Goal: Check status: Check status

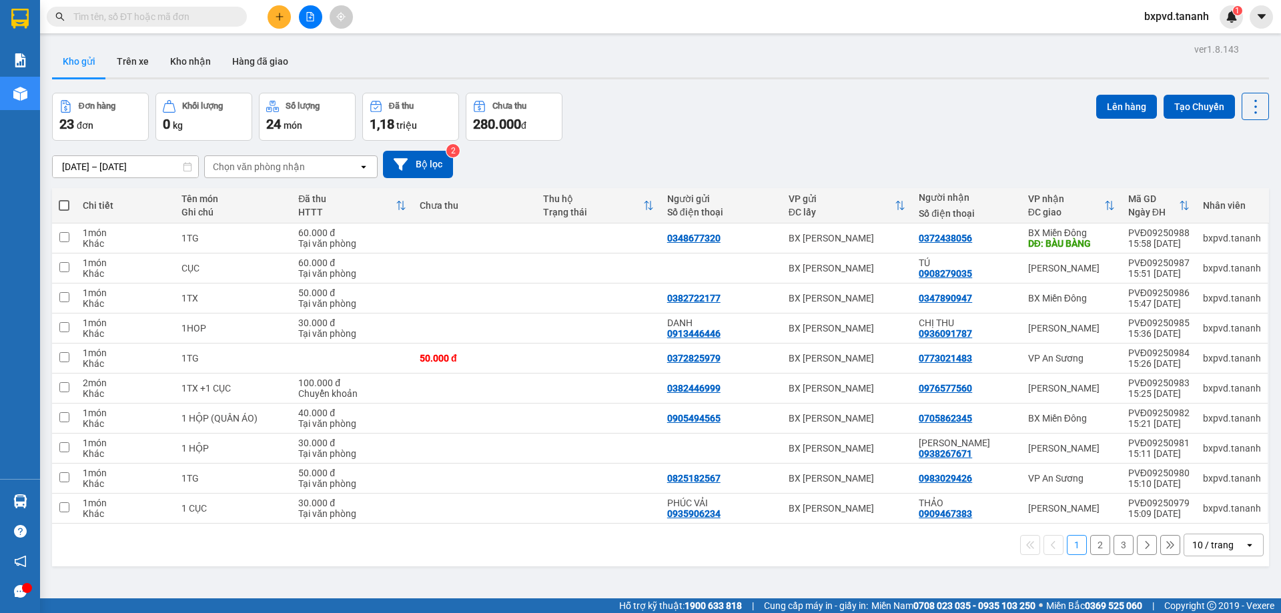
click at [195, 19] on input "text" at bounding box center [151, 16] width 157 height 15
paste input "0914865001"
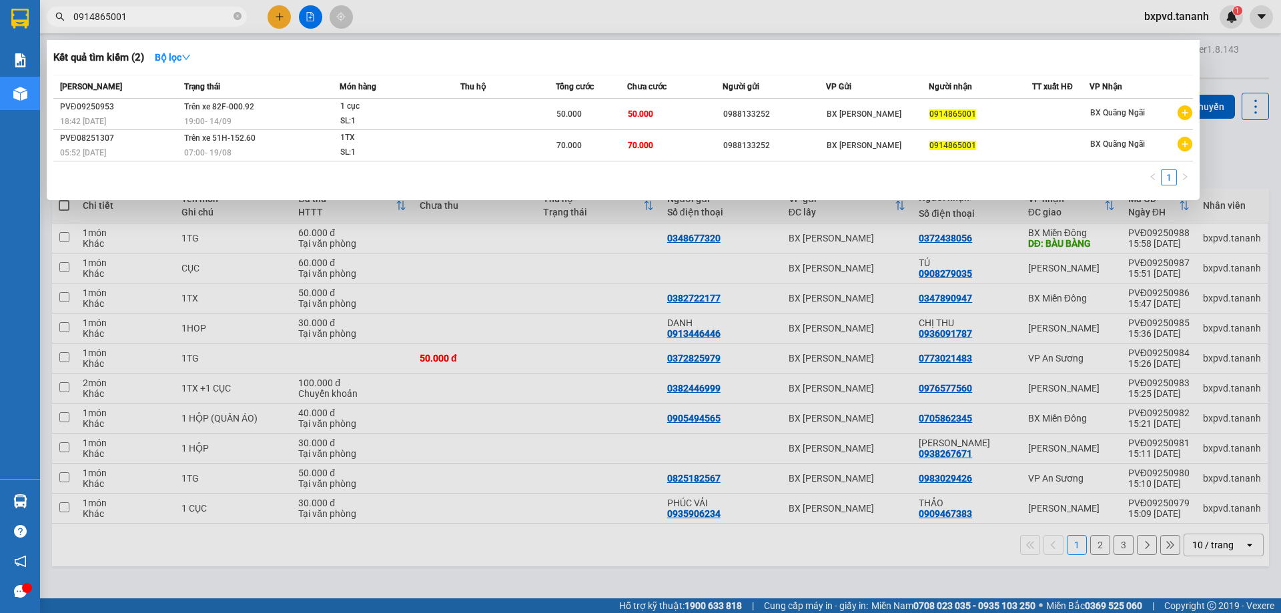
type input "0914865001"
